Goal: Task Accomplishment & Management: Manage account settings

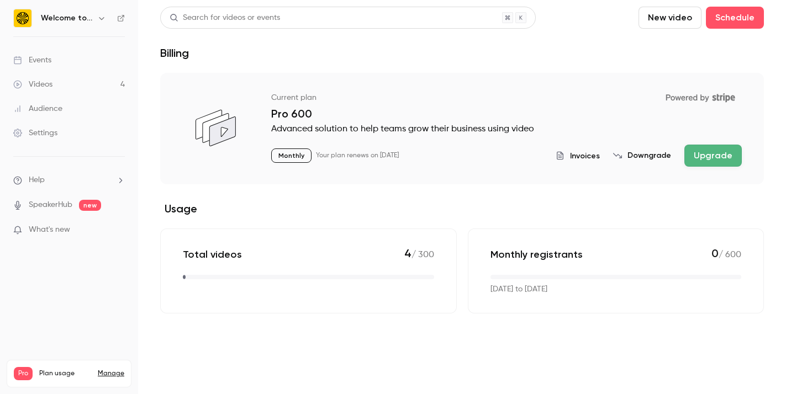
click at [398, 194] on section "Current plan Powered by Stripe Pro 600 Advanced solution to help teams grow the…" at bounding box center [462, 193] width 604 height 241
click at [642, 159] on button "Downgrade" at bounding box center [642, 155] width 58 height 11
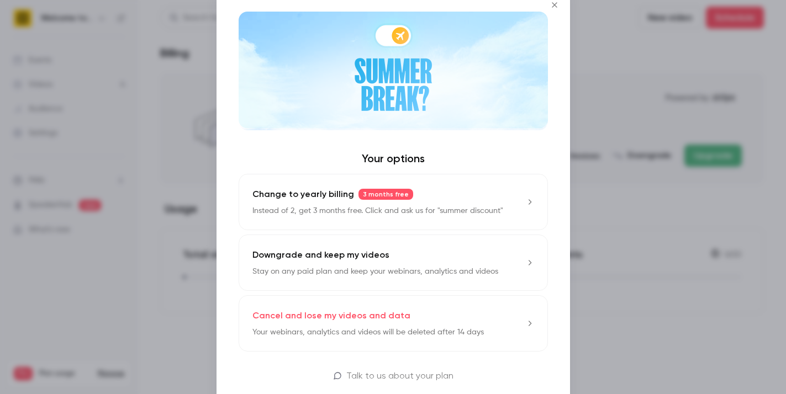
click at [435, 263] on div "Downgrade and keep my videos Stay on any paid plan and keep your webinars, anal…" at bounding box center [375, 262] width 246 height 29
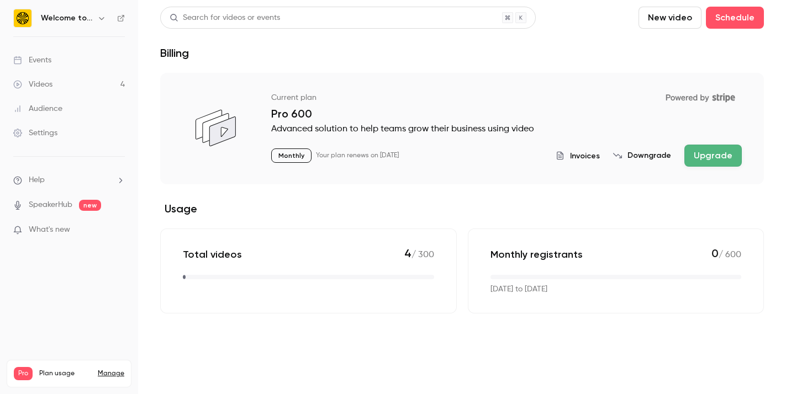
click at [554, 202] on h2 "Usage" at bounding box center [462, 208] width 604 height 13
click at [573, 171] on div "Current plan Powered by Stripe Pro 600 Advanced solution to help teams grow the…" at bounding box center [462, 129] width 604 height 112
click at [578, 152] on span "Invoices" at bounding box center [585, 156] width 30 height 12
